Goal: Check status

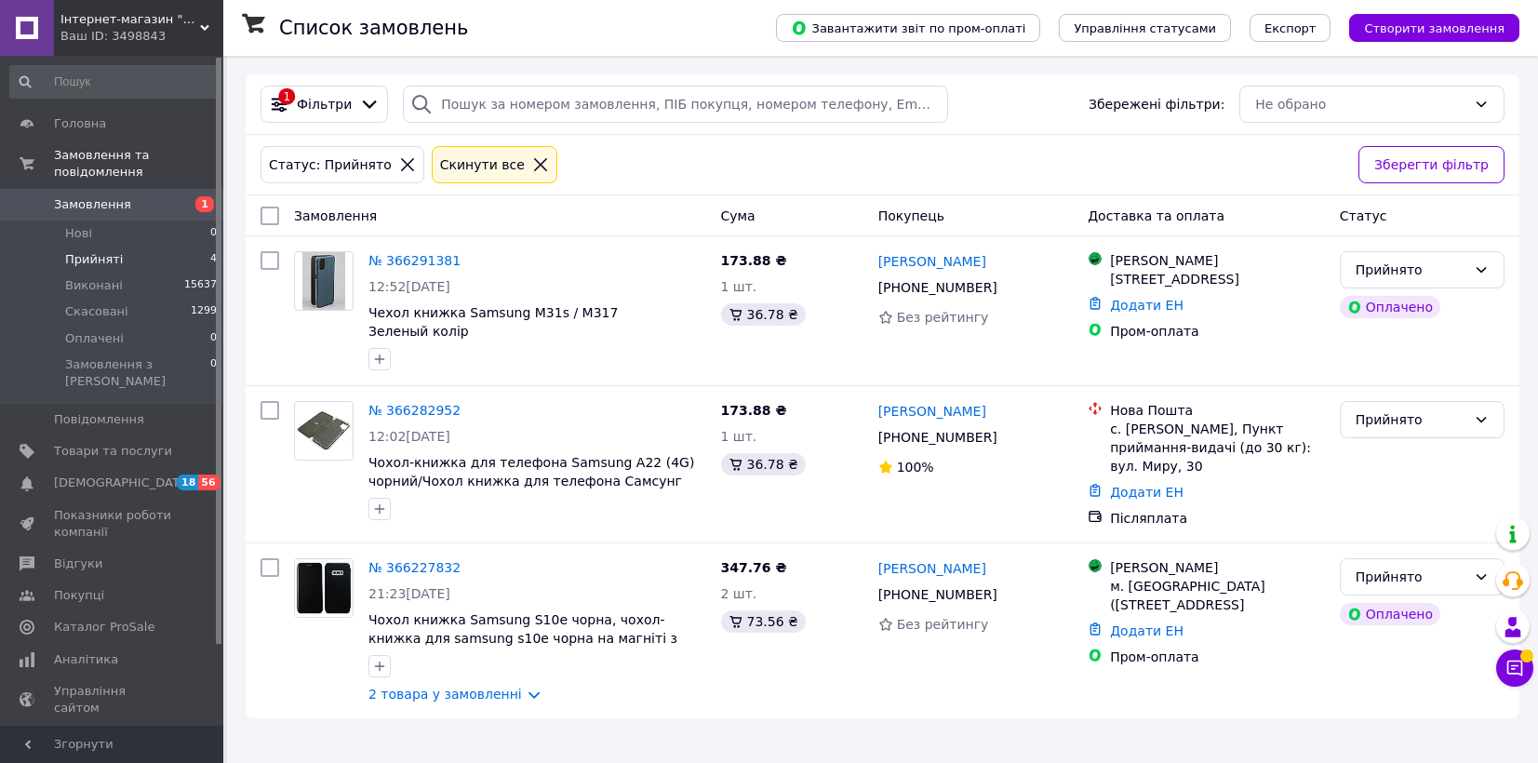
click at [113, 330] on span "Оплачені" at bounding box center [94, 338] width 59 height 17
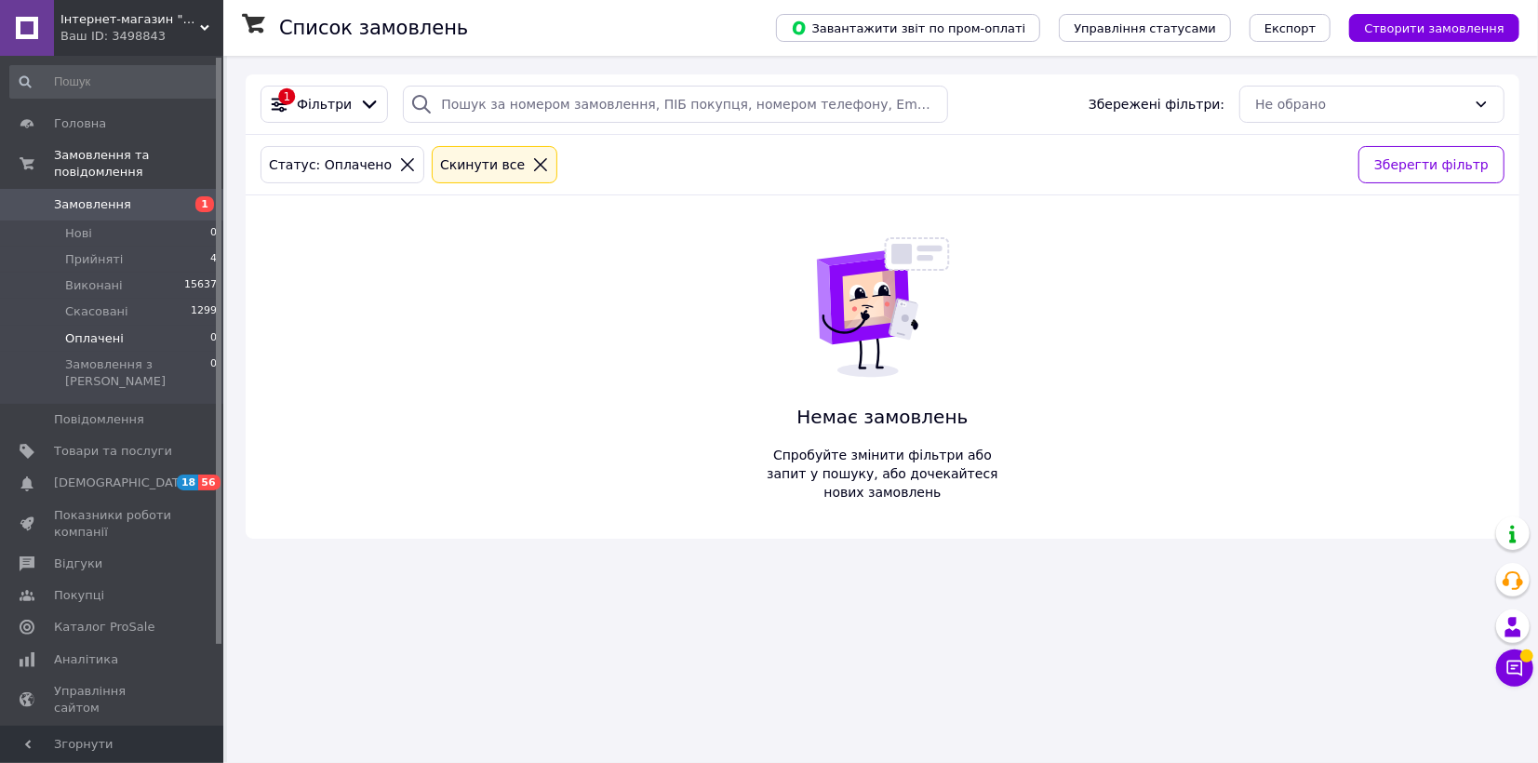
click at [113, 330] on span "Оплачені" at bounding box center [94, 338] width 59 height 17
click at [86, 225] on span "Нові" at bounding box center [78, 233] width 27 height 17
click at [101, 330] on span "Оплачені" at bounding box center [94, 338] width 59 height 17
click at [83, 225] on span "Нові" at bounding box center [78, 233] width 27 height 17
click at [904, 729] on div "Список замовлень Завантажити звіт по пром-оплаті Управління статусами Експорт С…" at bounding box center [882, 381] width 1311 height 763
